Goal: Check status: Check status

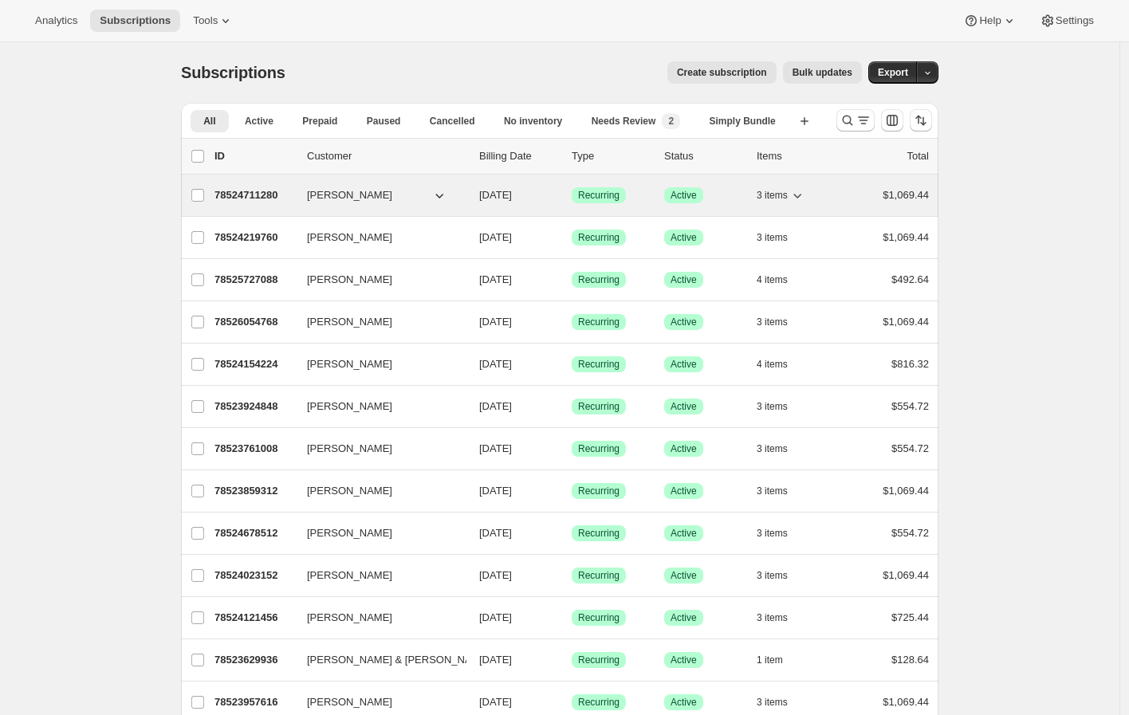
click at [370, 198] on button "[PERSON_NAME]" at bounding box center [377, 196] width 160 height 26
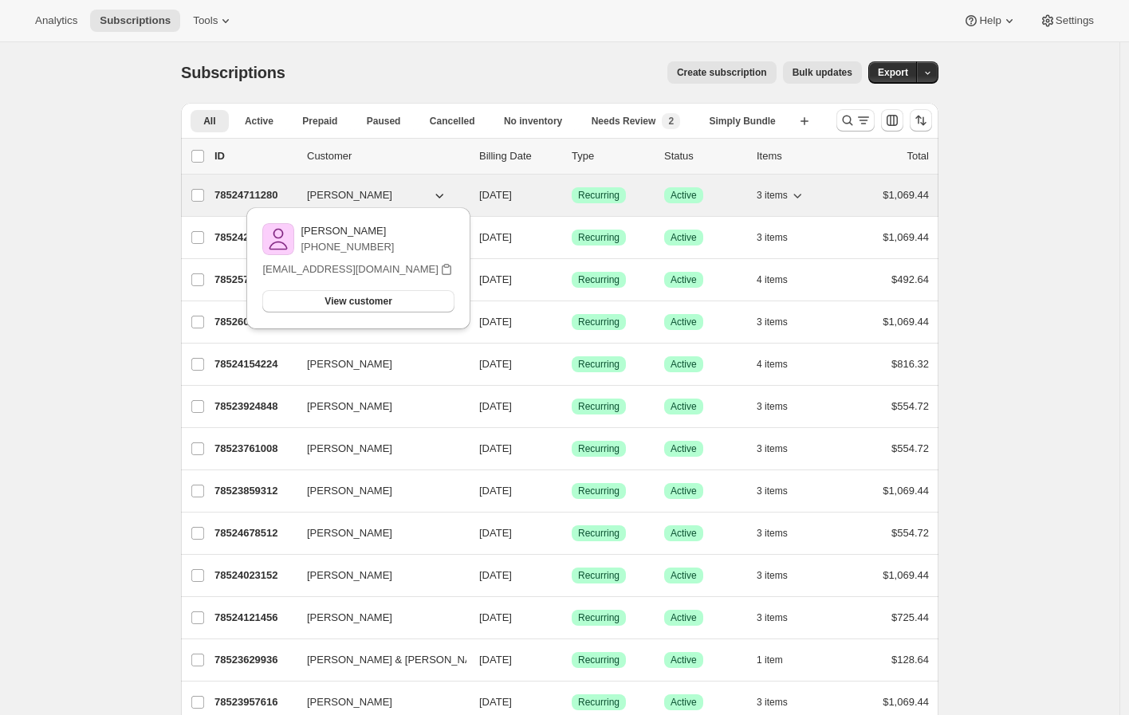
click at [323, 198] on span "[PERSON_NAME]" at bounding box center [349, 195] width 85 height 16
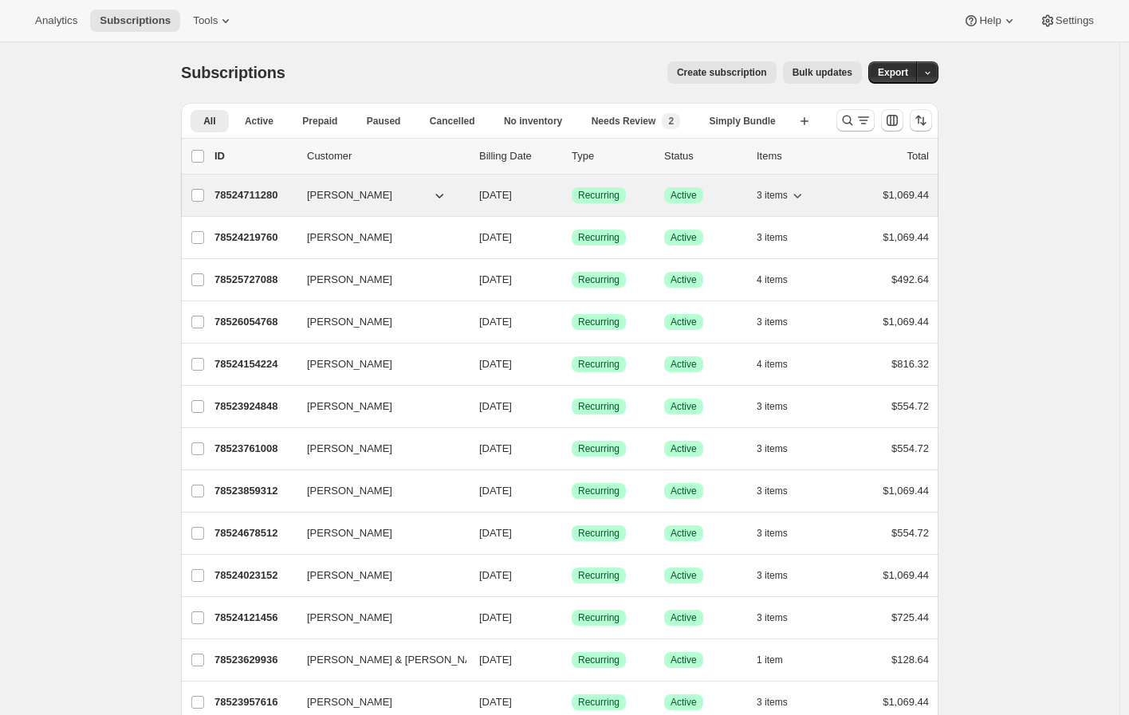
click at [280, 195] on p "78524711280" at bounding box center [255, 195] width 80 height 16
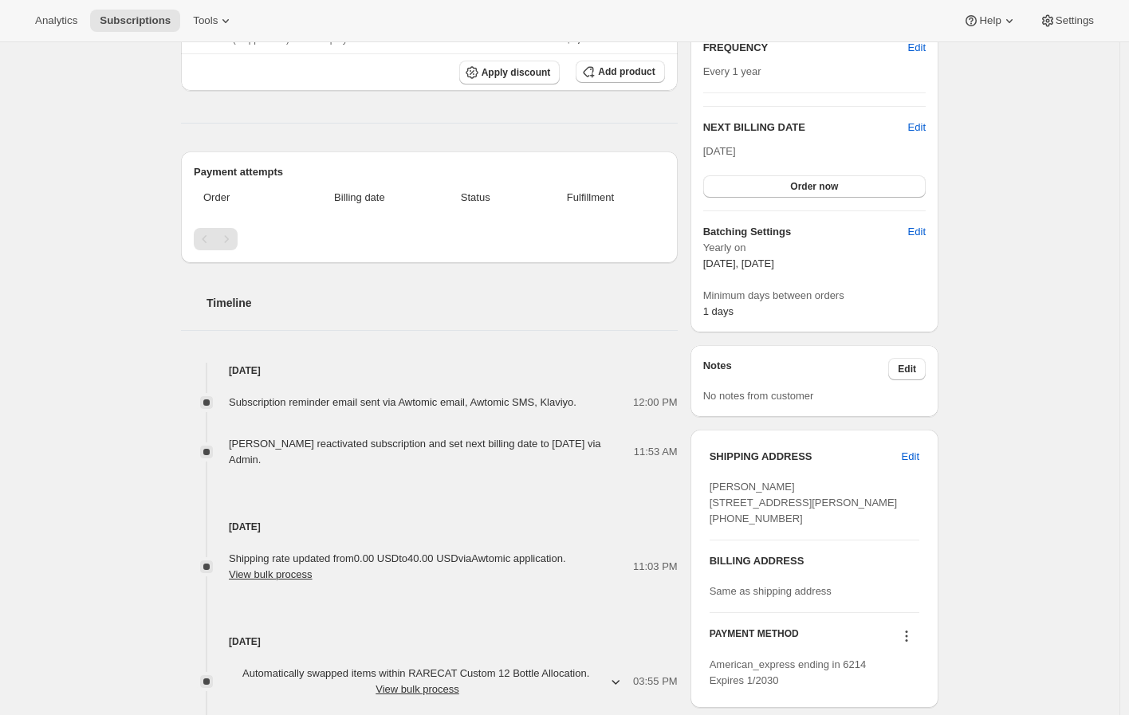
scroll to position [207, 0]
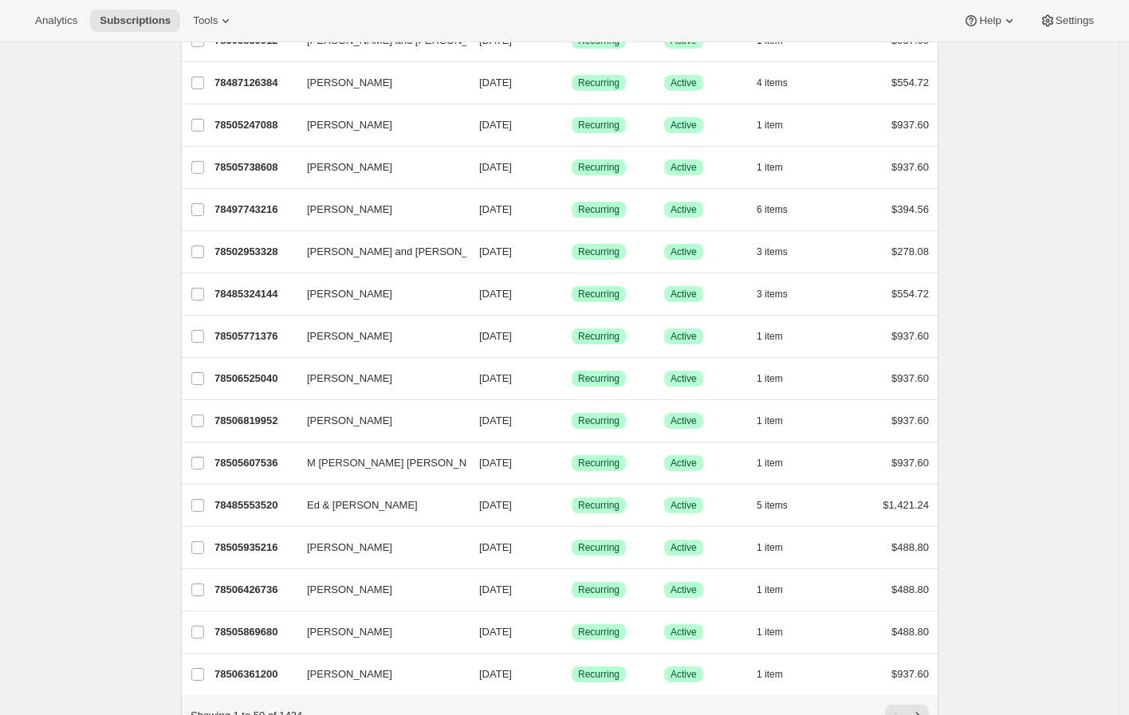
scroll to position [1589, 0]
